Goal: Transaction & Acquisition: Subscribe to service/newsletter

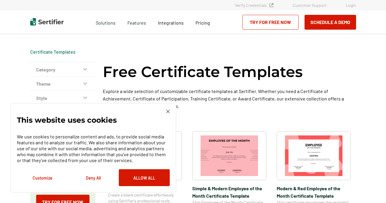
click at [168, 109] on div "This website uses cookies We use cookies to personalize content and ads, to pro…" at bounding box center [93, 148] width 166 height 90
click at [169, 111] on img at bounding box center [168, 112] width 4 height 4
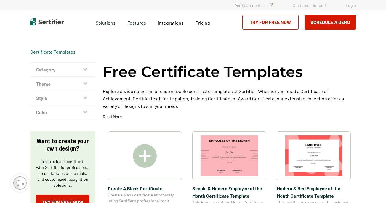
click at [149, 161] on img at bounding box center [145, 156] width 24 height 24
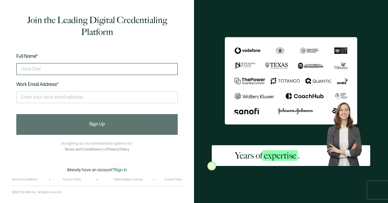
click at [145, 73] on input "text" at bounding box center [97, 69] width 162 height 12
type input "ursila j"
type input "ursilaj@hotmail.com"
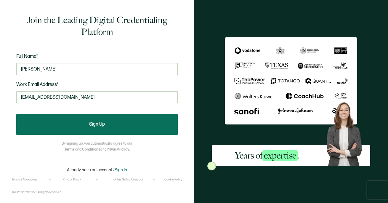
click at [124, 126] on button "Sign Up" at bounding box center [97, 124] width 162 height 21
